Goal: Browse casually

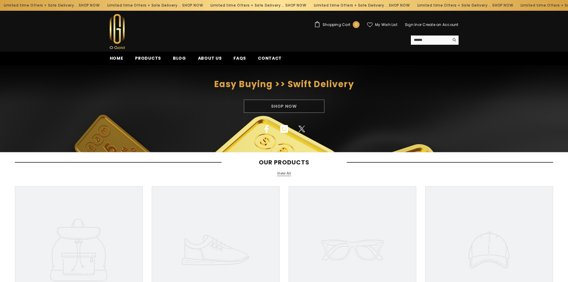
click at [286, 173] on link "View All" at bounding box center [284, 173] width 14 height 5
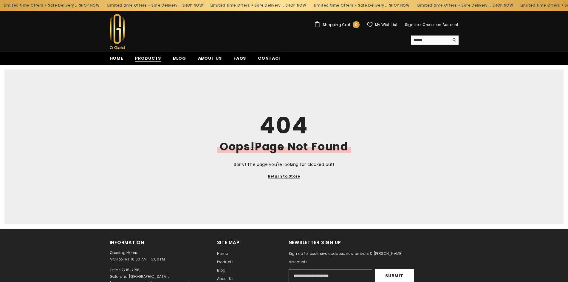
click at [145, 57] on span "Products" at bounding box center [148, 58] width 26 height 6
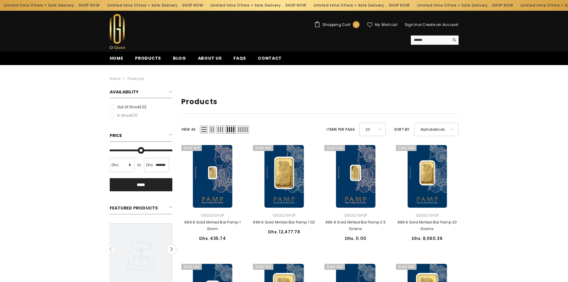
click at [169, 207] on h2 "Featured Products" at bounding box center [141, 208] width 63 height 11
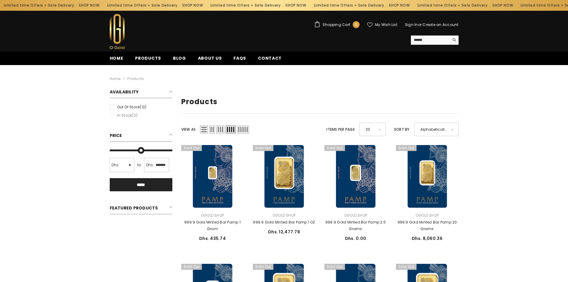
click at [169, 207] on h2 "Featured Products" at bounding box center [141, 208] width 63 height 11
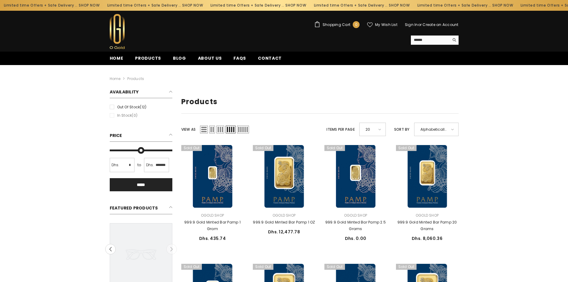
click at [376, 131] on div "20" at bounding box center [372, 129] width 27 height 13
click at [369, 189] on span "50" at bounding box center [370, 187] width 11 height 9
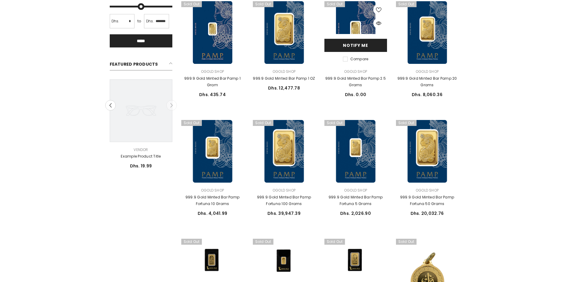
scroll to position [149, 0]
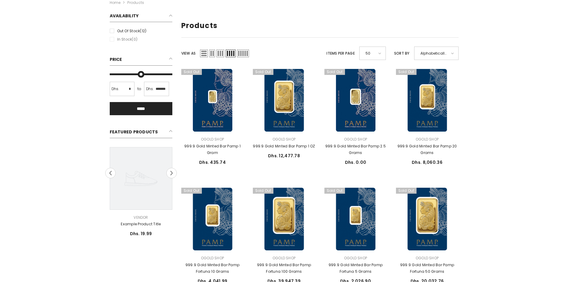
scroll to position [96, 0]
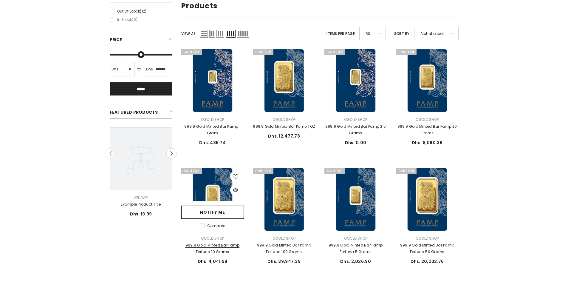
click at [225, 243] on link "999.9 Gold Minted Bar Pamp Fortuna 10 Grams" at bounding box center [212, 248] width 63 height 13
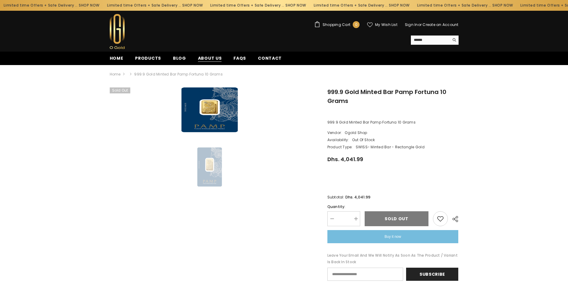
click at [218, 57] on span "About us" at bounding box center [210, 58] width 24 height 6
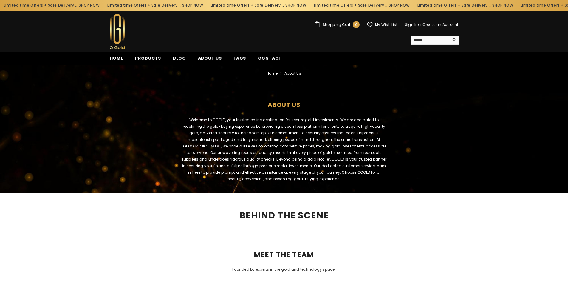
click at [108, 55] on link "Home" at bounding box center [117, 60] width 26 height 10
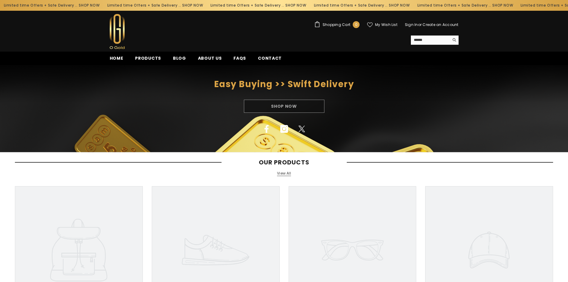
click at [288, 172] on link "View All" at bounding box center [284, 173] width 14 height 5
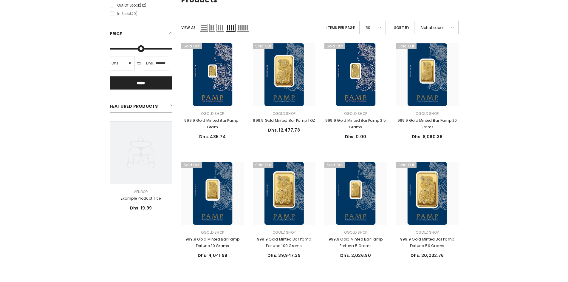
scroll to position [96, 0]
